Goal: Task Accomplishment & Management: Use online tool/utility

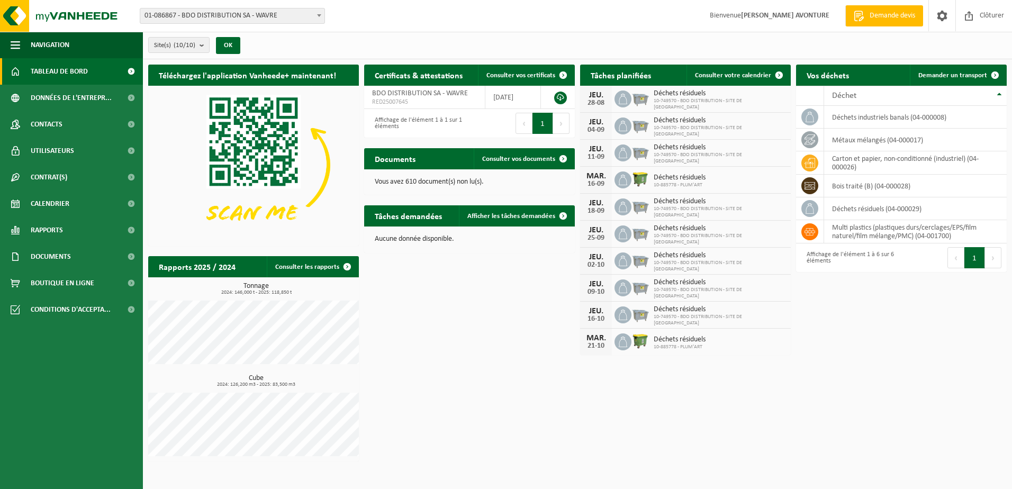
click at [48, 202] on span "Calendrier" at bounding box center [50, 204] width 39 height 26
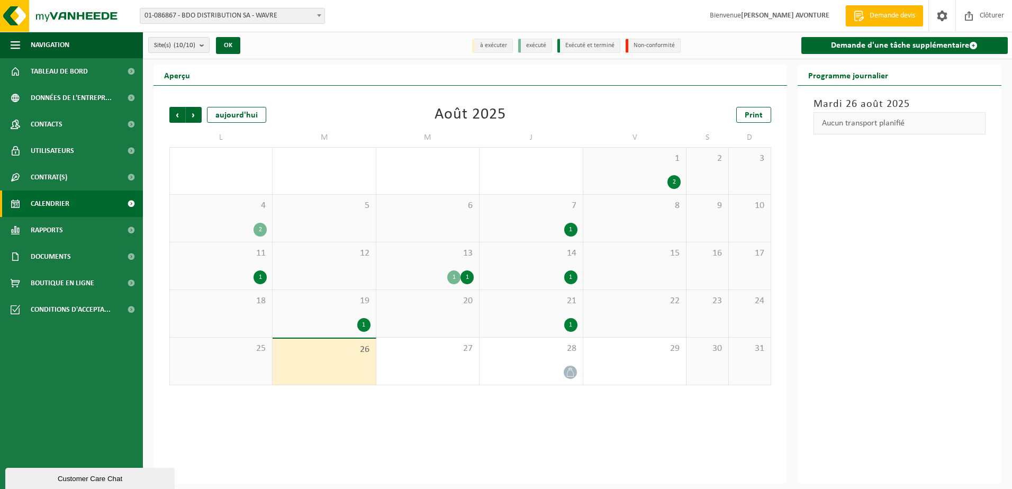
click at [878, 46] on link "Demande d'une tâche supplémentaire" at bounding box center [905, 45] width 207 height 17
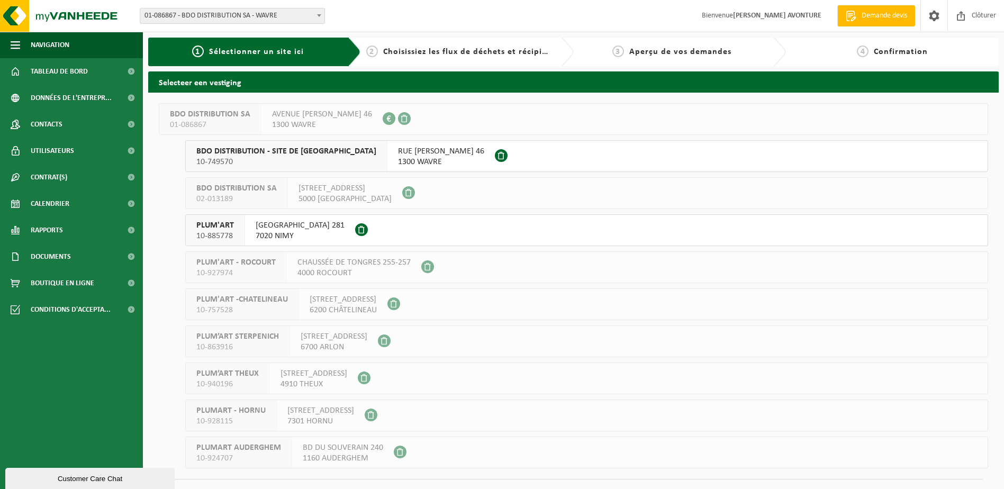
click at [398, 156] on span "RUE ZENOBE GRAMME 46" at bounding box center [441, 151] width 86 height 11
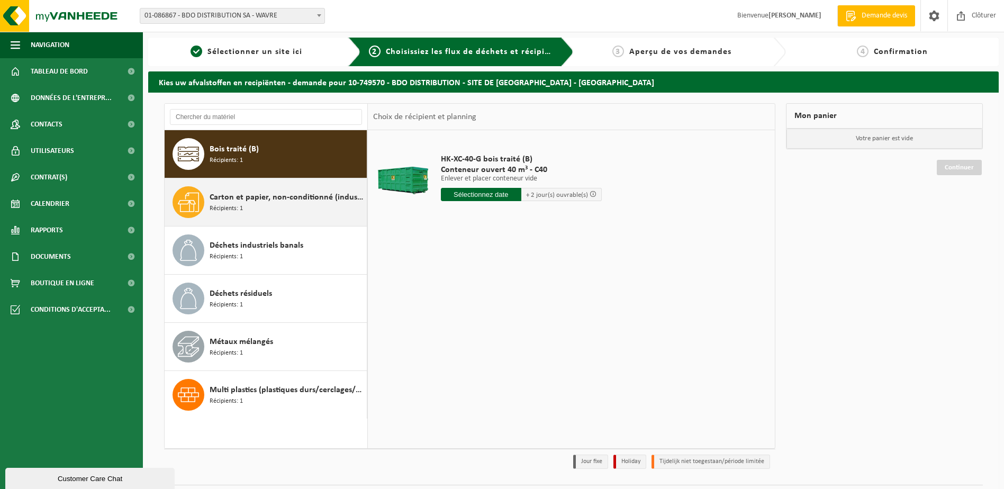
click at [294, 202] on span "Carton et papier, non-conditionné (industriel)" at bounding box center [287, 197] width 155 height 13
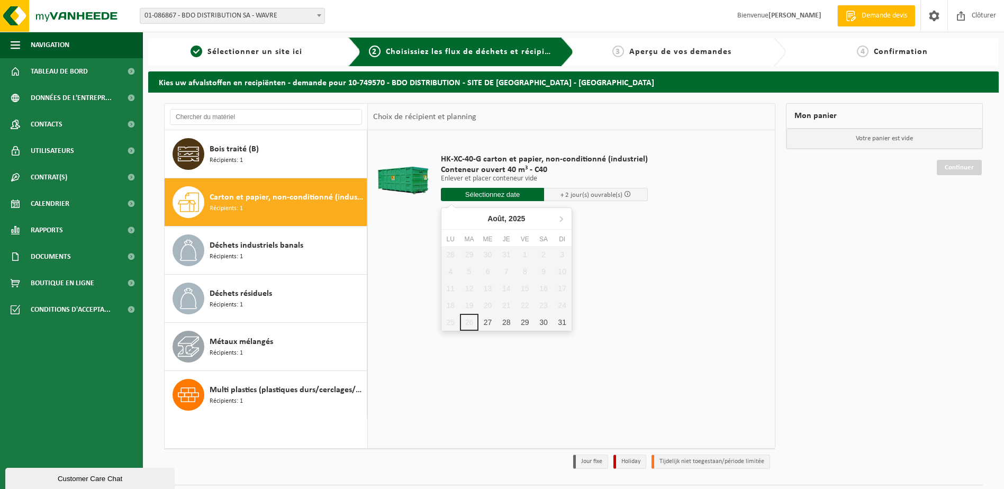
click at [469, 195] on input "text" at bounding box center [493, 194] width 104 height 13
click at [486, 326] on div "27" at bounding box center [488, 322] width 19 height 17
type input "à partir de 2025-08-27"
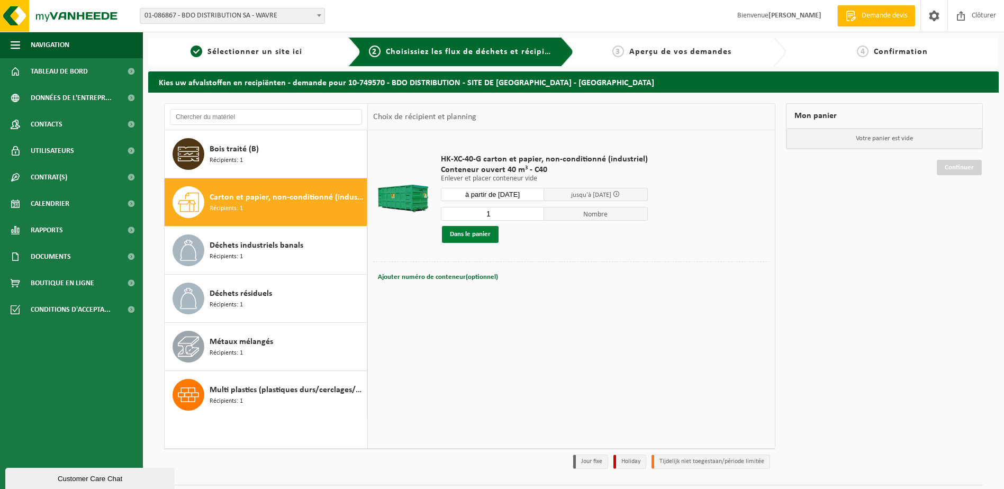
drag, startPoint x: 479, startPoint y: 231, endPoint x: 600, endPoint y: 238, distance: 121.5
click at [479, 231] on button "Dans le panier" at bounding box center [470, 234] width 57 height 17
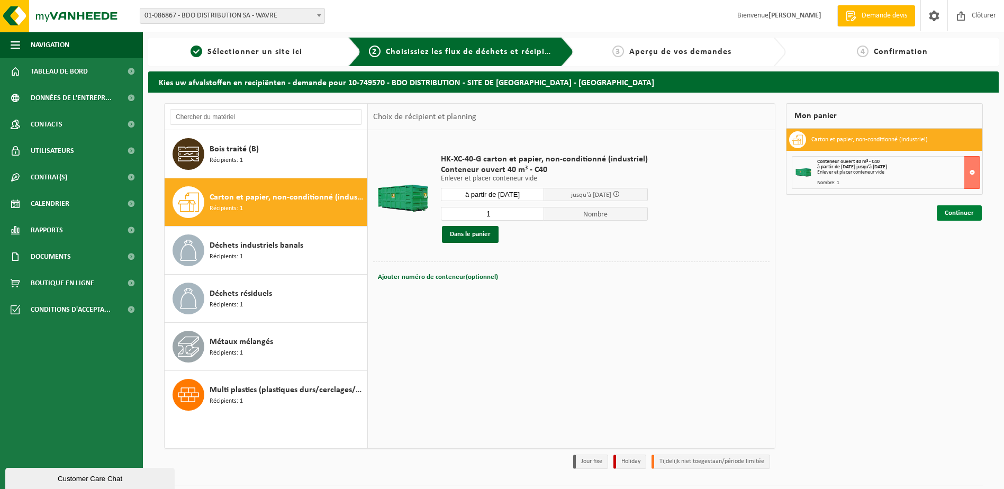
click at [966, 212] on link "Continuer" at bounding box center [959, 212] width 45 height 15
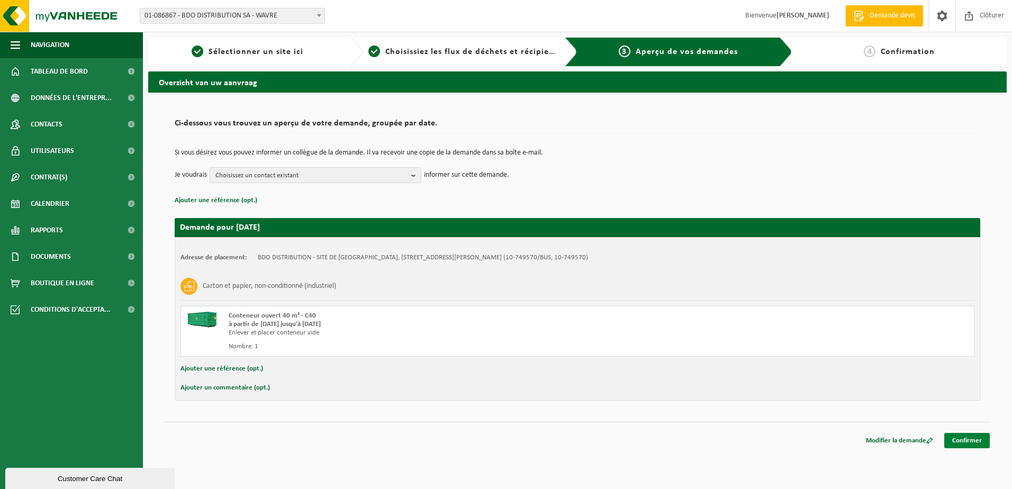
click at [968, 442] on link "Confirmer" at bounding box center [968, 440] width 46 height 15
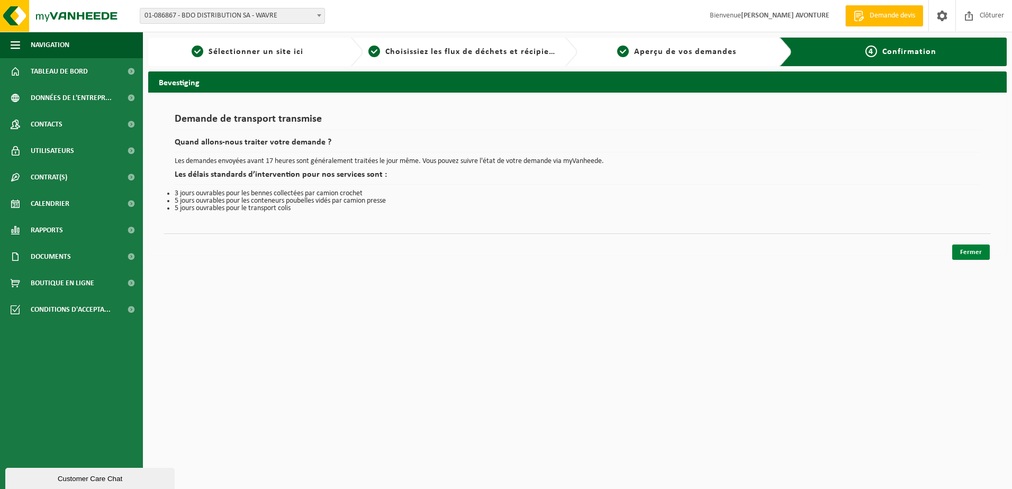
click at [975, 254] on link "Fermer" at bounding box center [972, 252] width 38 height 15
